Goal: Find specific page/section

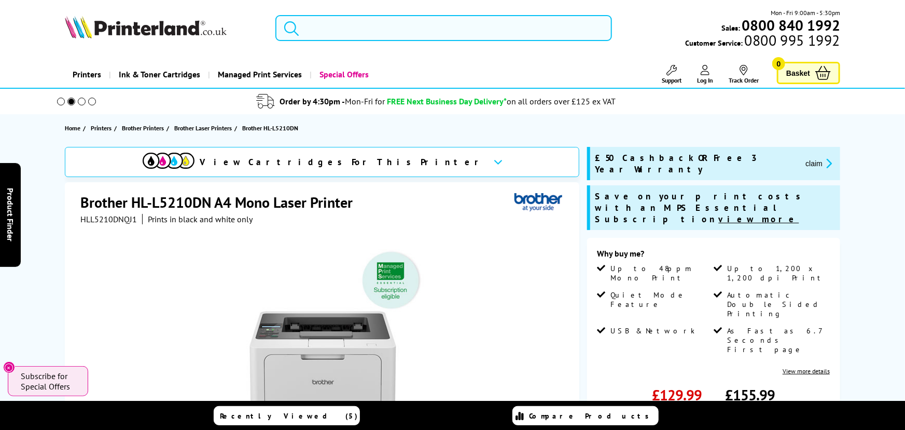
click at [335, 27] on input "search" at bounding box center [443, 28] width 337 height 26
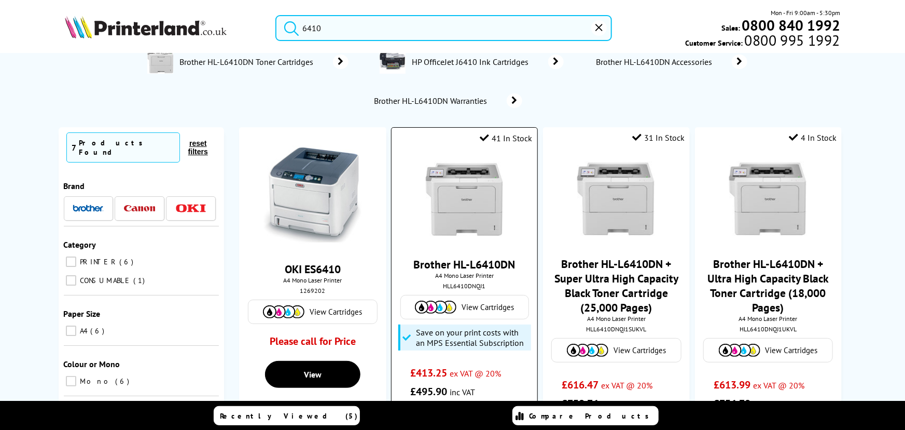
scroll to position [20, 0]
type input "6410"
click at [487, 268] on link "Brother HL-L6410DN" at bounding box center [465, 263] width 102 height 15
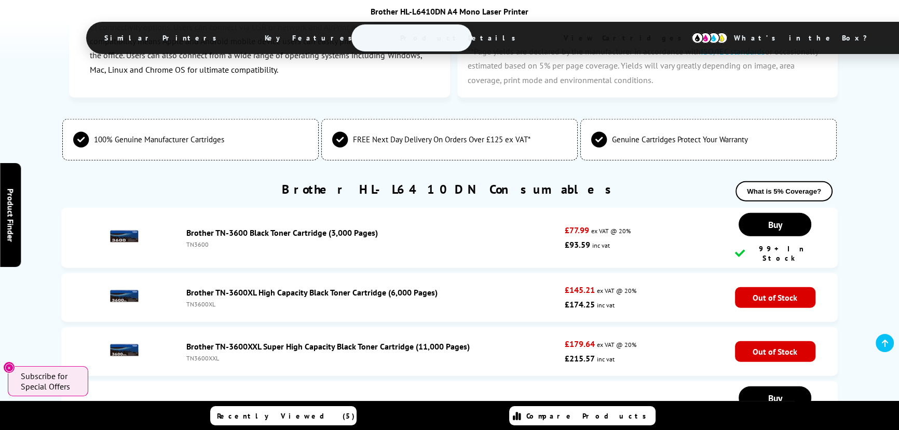
scroll to position [3489, 0]
